Goal: Information Seeking & Learning: Understand process/instructions

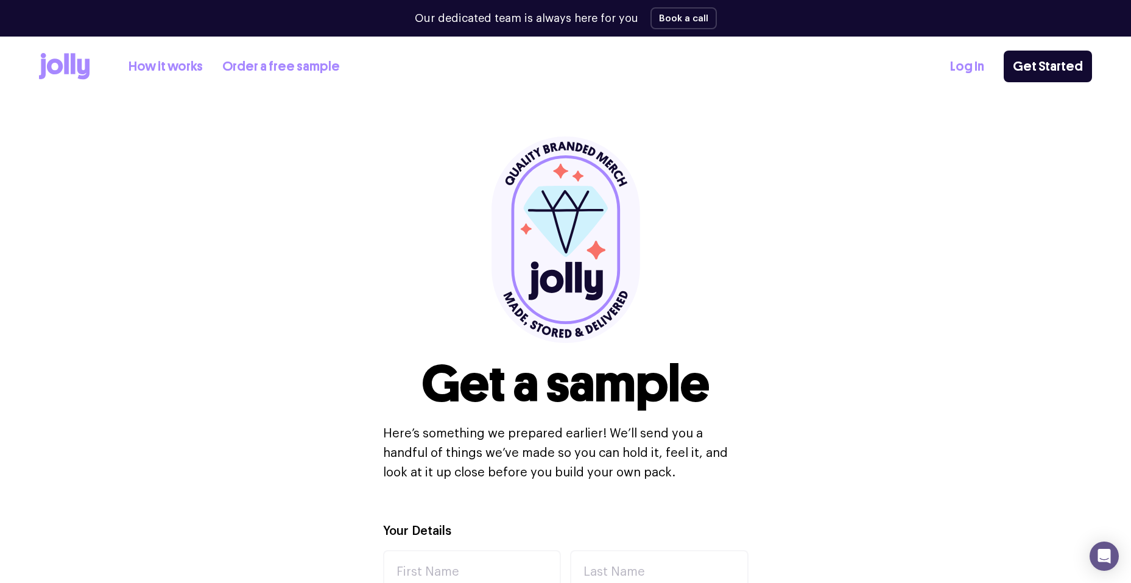
click at [167, 67] on link "How it works" at bounding box center [165, 67] width 74 height 20
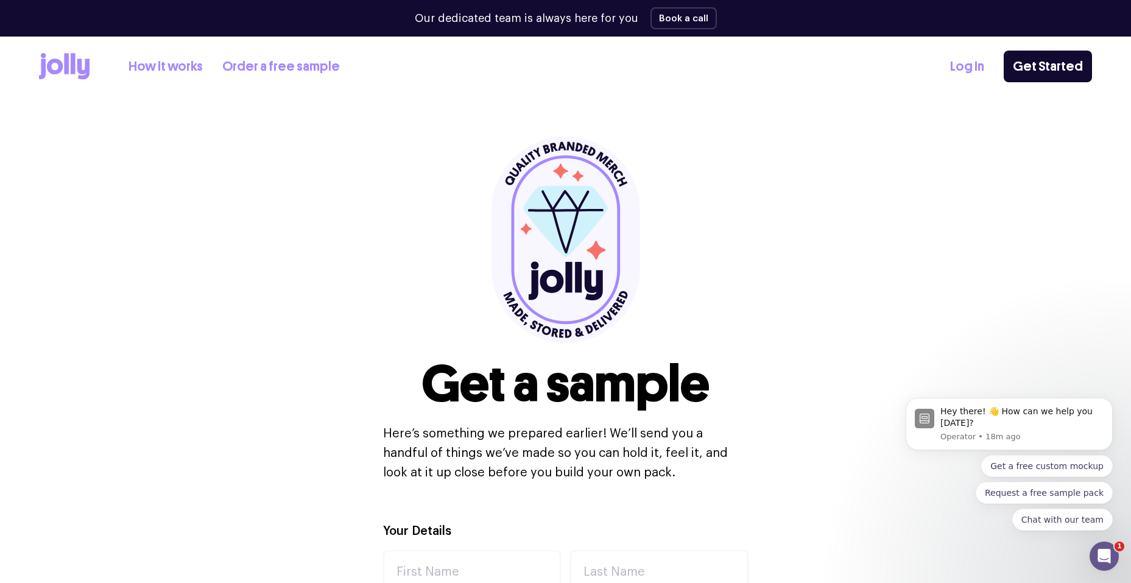
click at [168, 66] on link "How it works" at bounding box center [165, 67] width 74 height 20
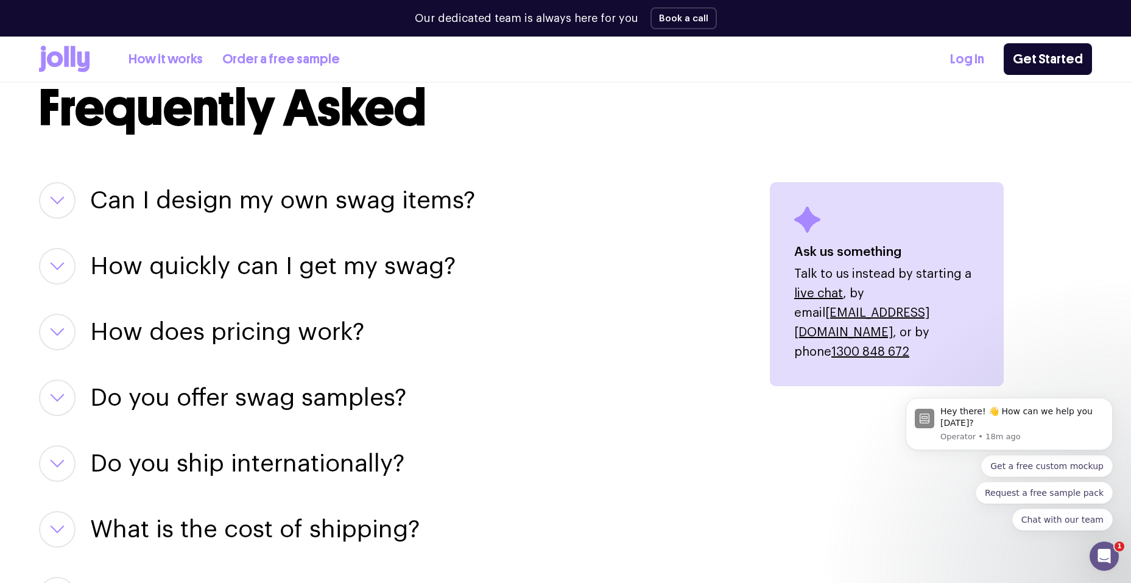
scroll to position [1446, 0]
